Goal: Check status: Check status

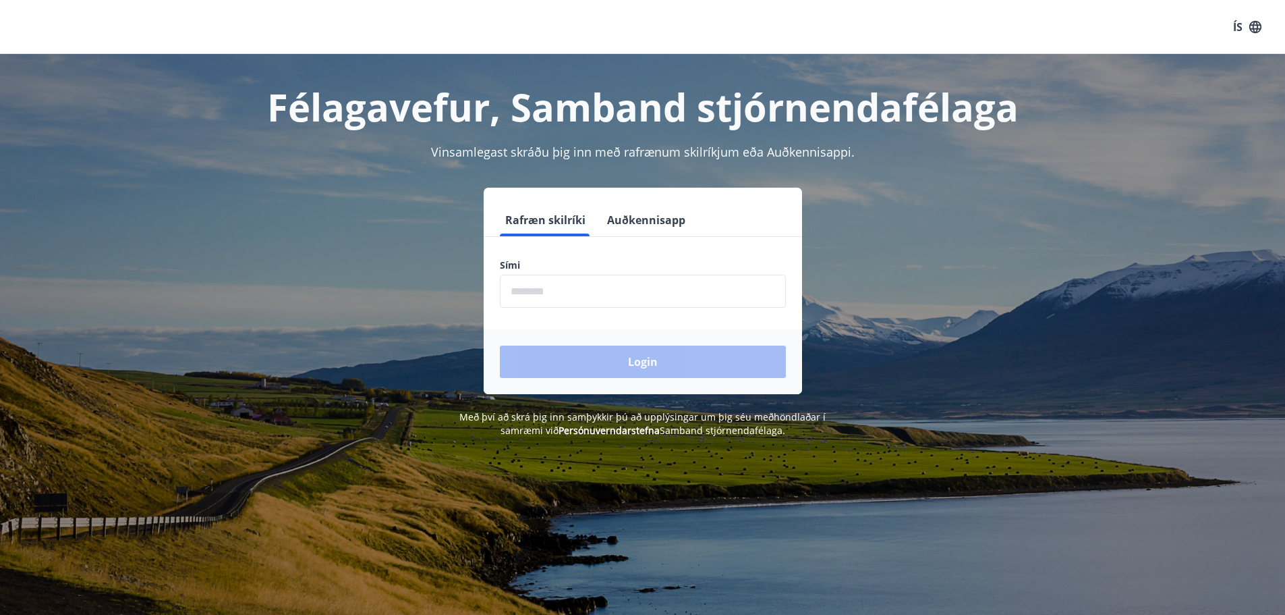
click at [544, 282] on input "phone" at bounding box center [643, 291] width 286 height 33
type input "********"
click at [500, 345] on button "Login" at bounding box center [643, 361] width 286 height 32
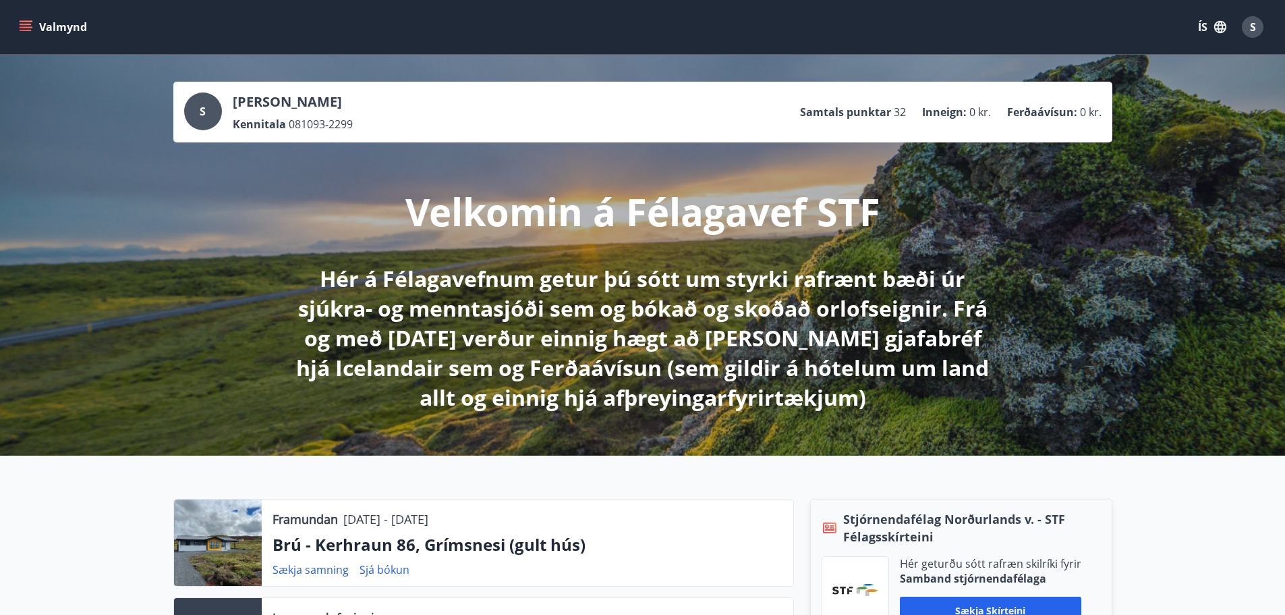
click at [30, 20] on icon "menu" at bounding box center [25, 26] width 13 height 13
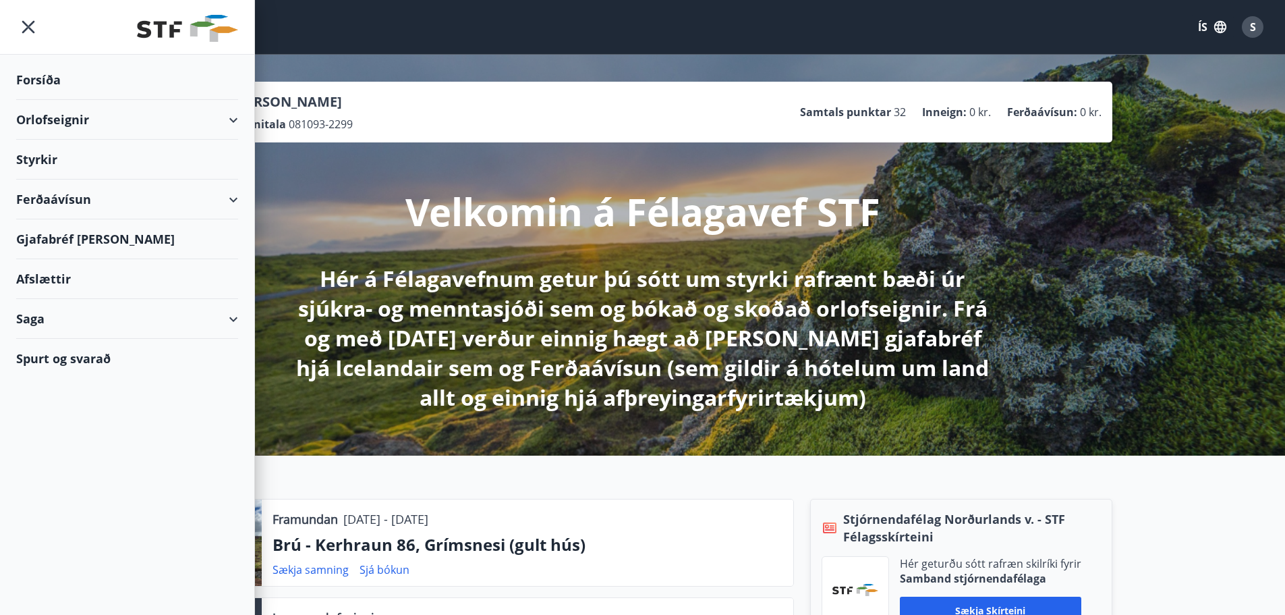
click at [129, 315] on div "Saga" at bounding box center [127, 319] width 222 height 40
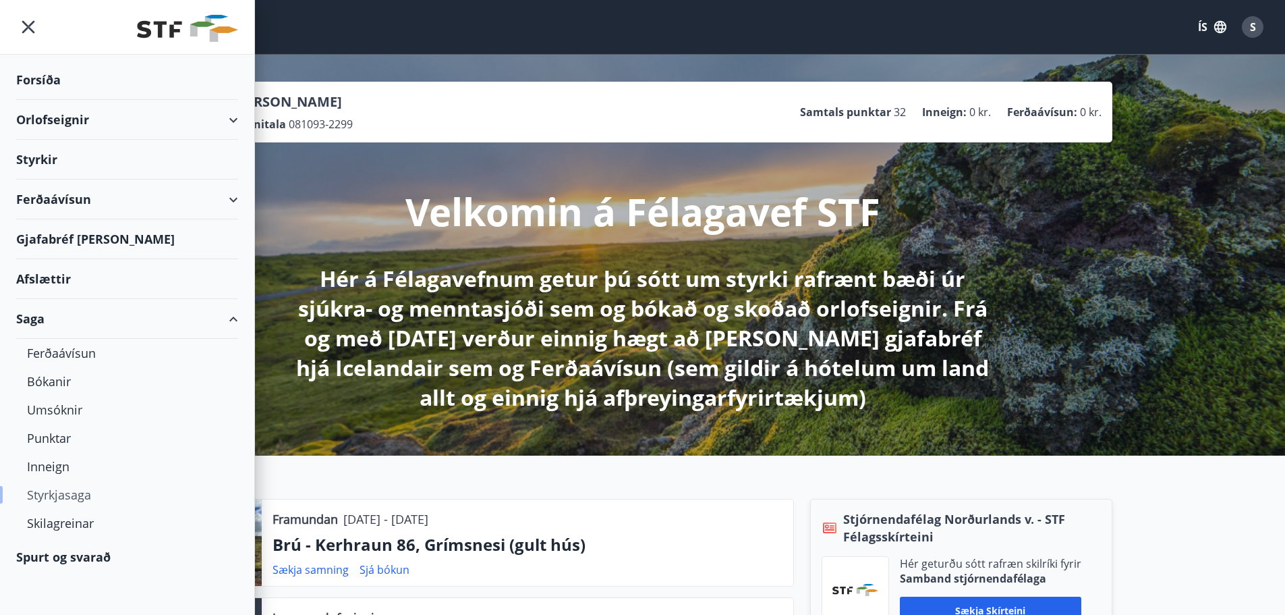
click at [67, 491] on div "Styrkjasaga" at bounding box center [127, 494] width 200 height 28
